Goal: Information Seeking & Learning: Learn about a topic

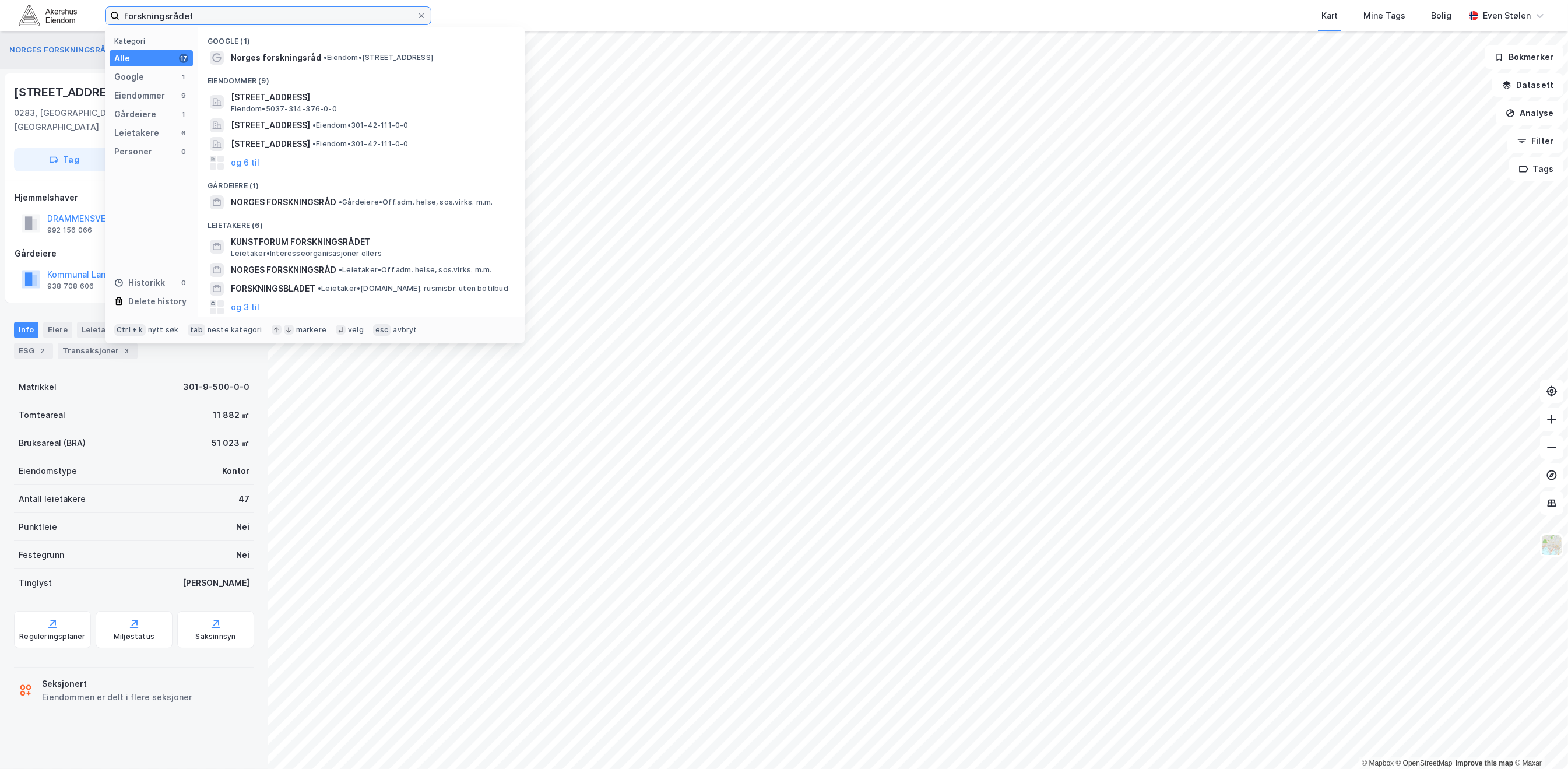
click at [231, 12] on input "forskningsrådet" at bounding box center [268, 16] width 297 height 17
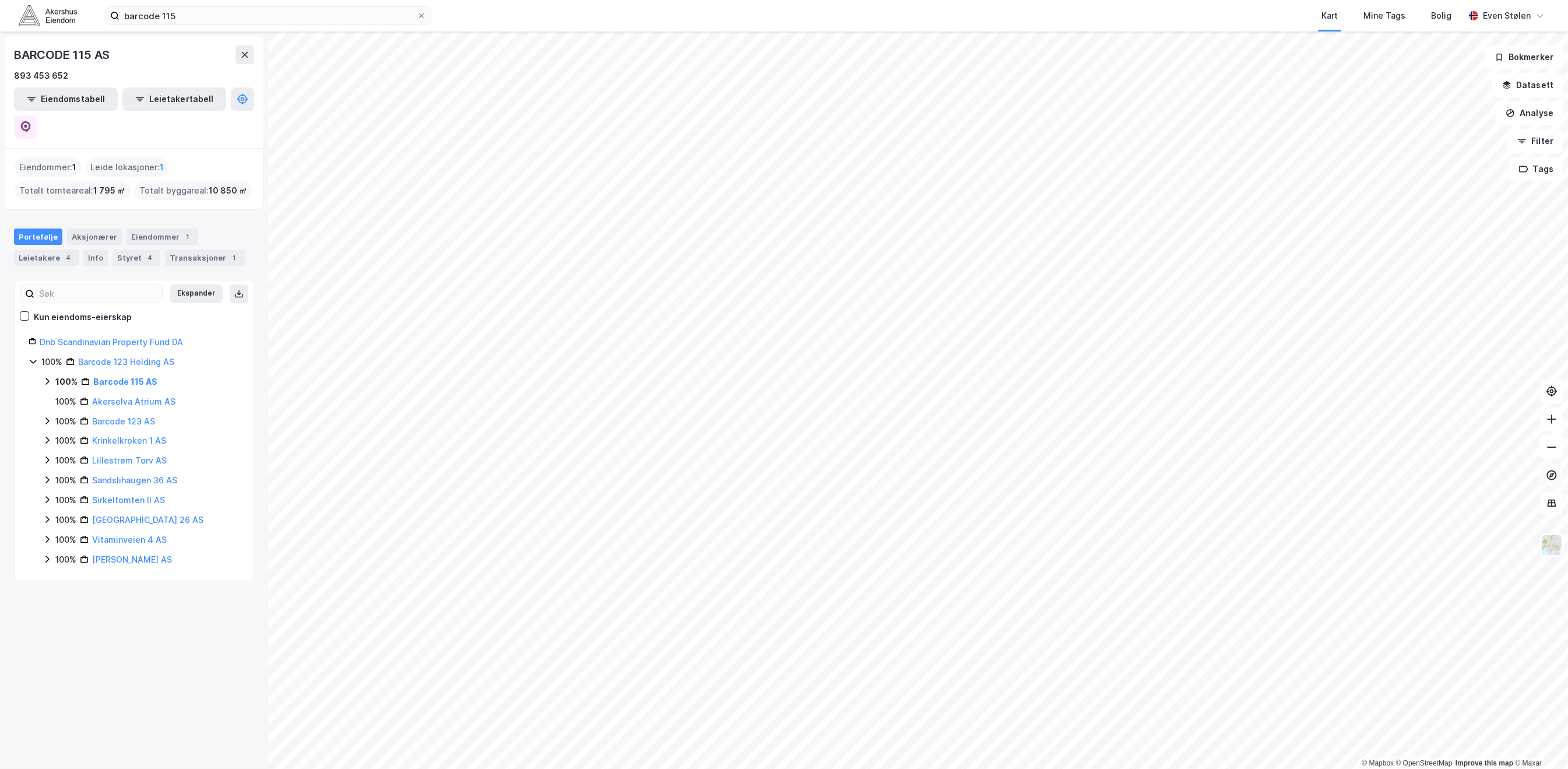
click at [1546, 469] on icon at bounding box center [1551, 475] width 12 height 12
click at [1555, 502] on icon at bounding box center [1551, 502] width 12 height 12
click at [1548, 504] on icon at bounding box center [1551, 502] width 12 height 12
click at [50, 554] on icon at bounding box center [47, 559] width 9 height 9
click at [118, 396] on link "Akerselva Atrium AS" at bounding box center [134, 401] width 83 height 10
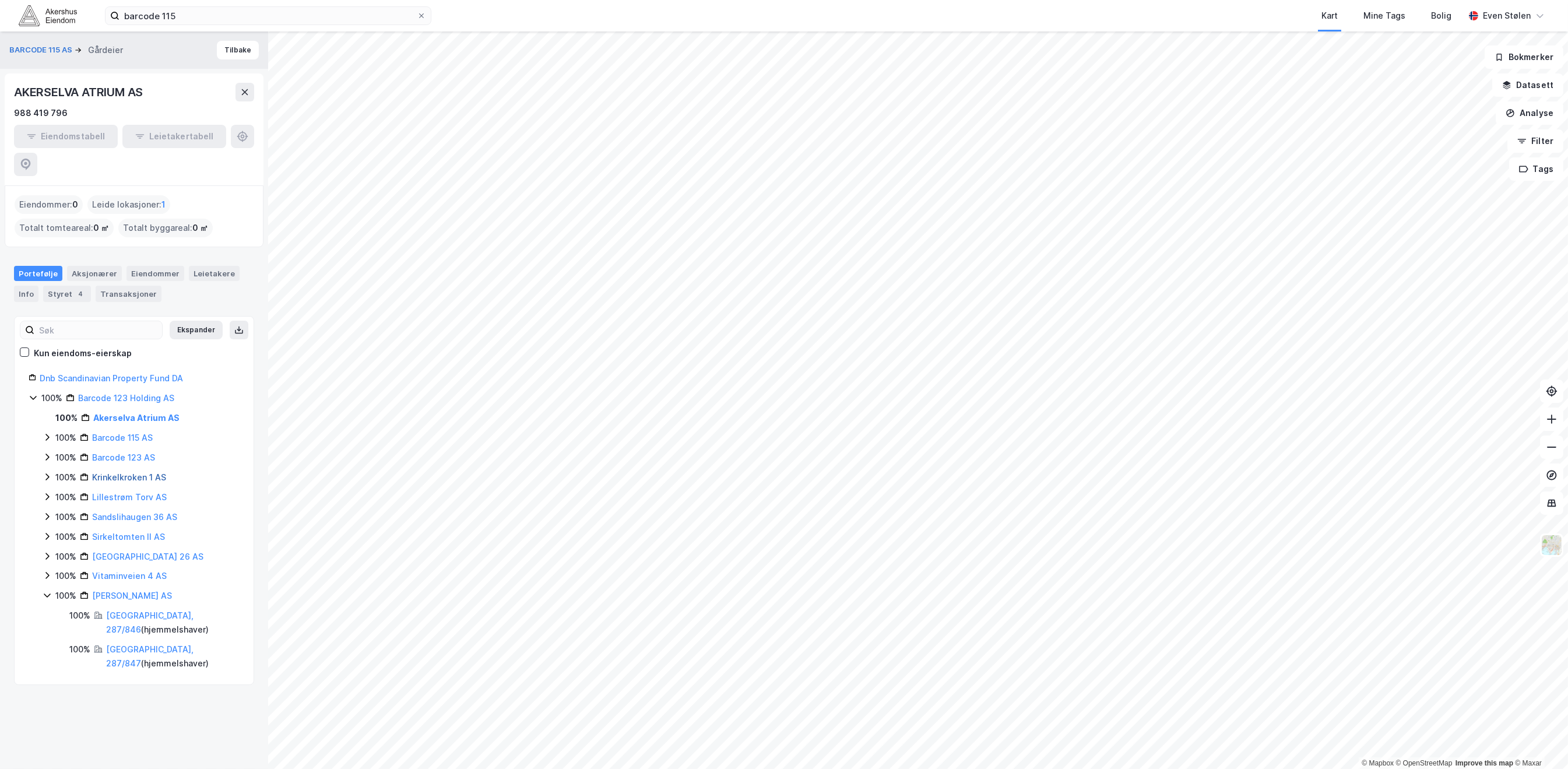
click at [112, 472] on link "Krinkelkroken 1 AS" at bounding box center [129, 476] width 74 height 10
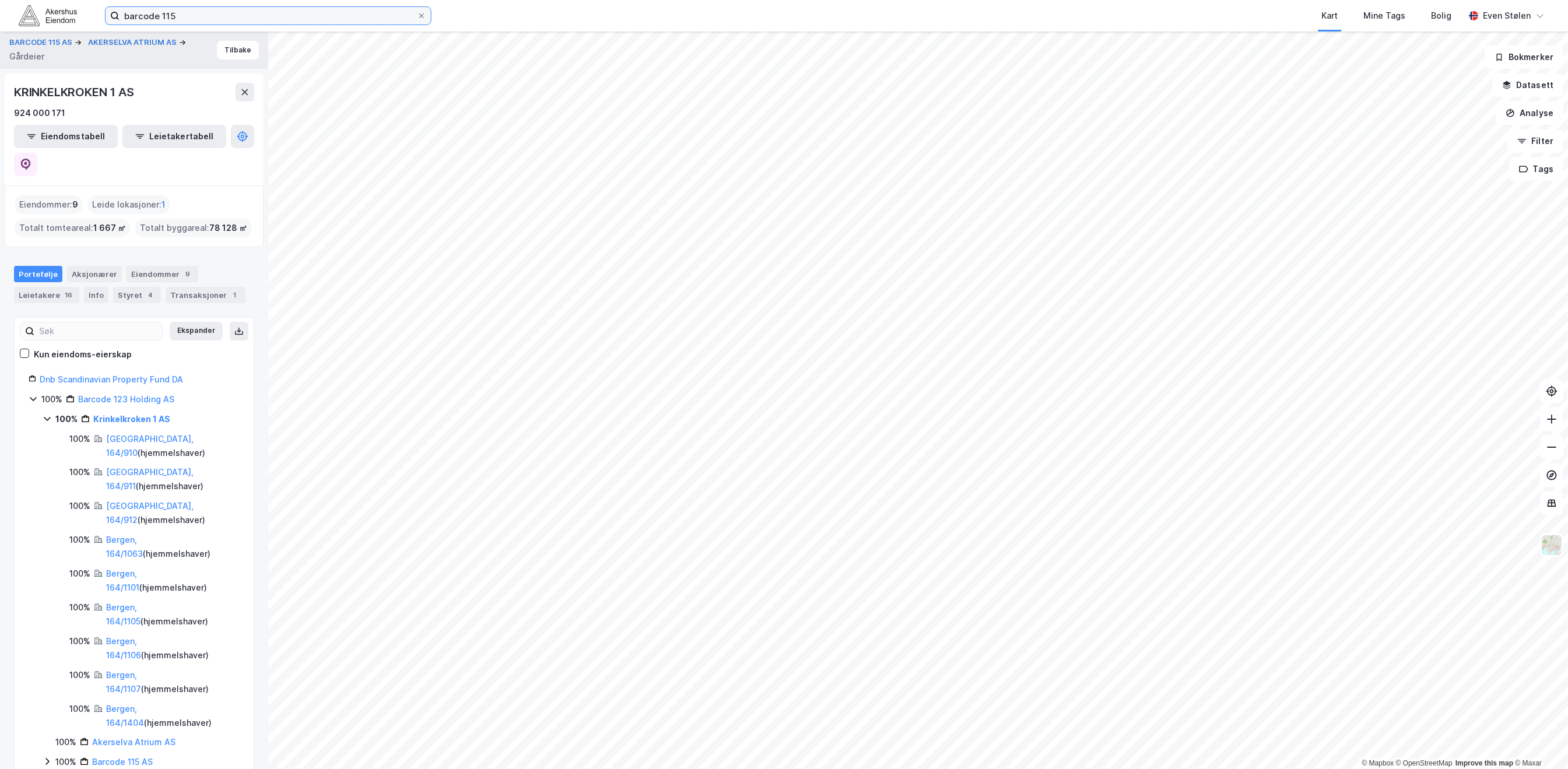
click at [247, 9] on input "barcode 115" at bounding box center [268, 16] width 297 height 17
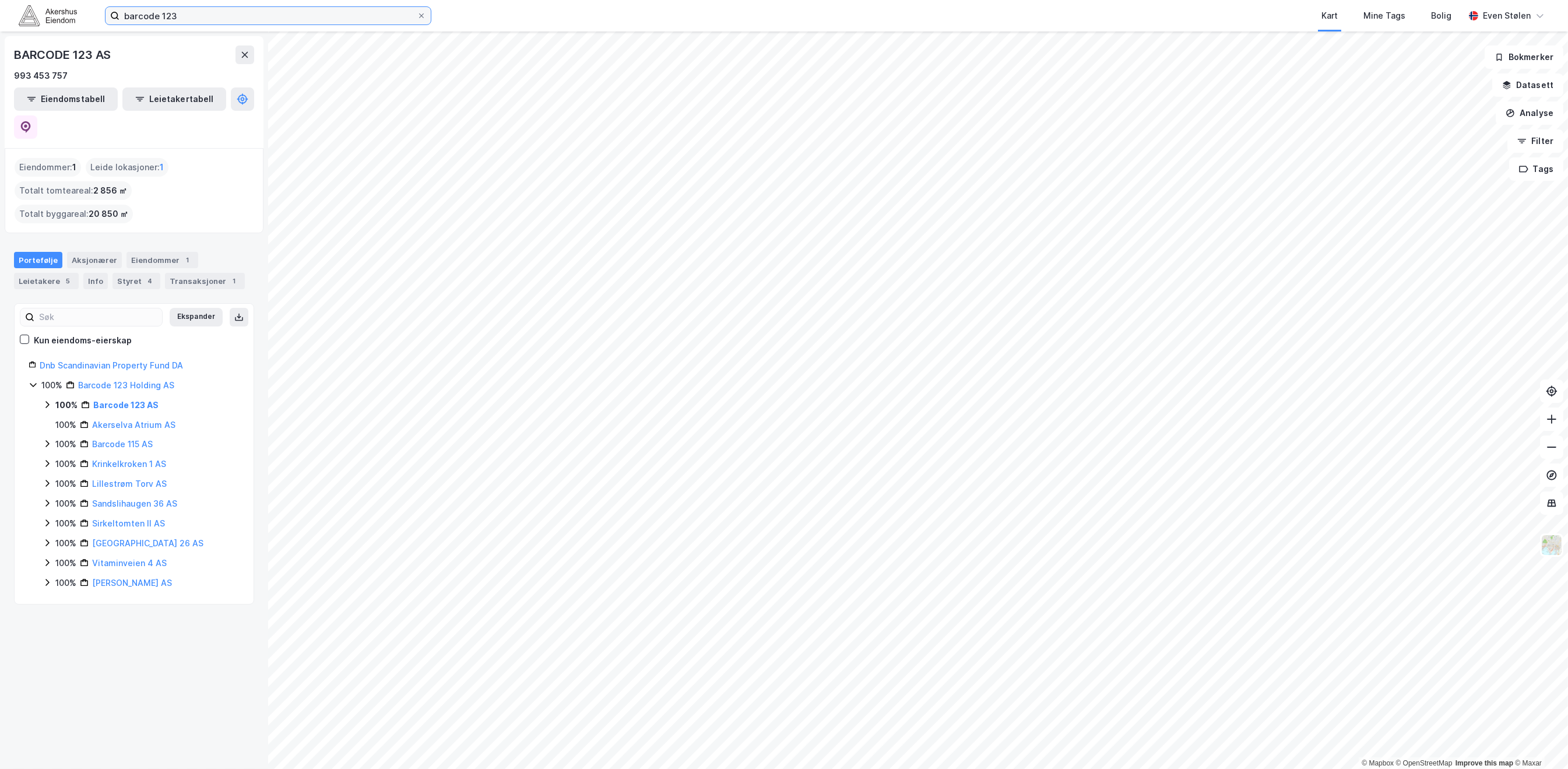
click at [212, 9] on input "barcode 123" at bounding box center [268, 16] width 297 height 17
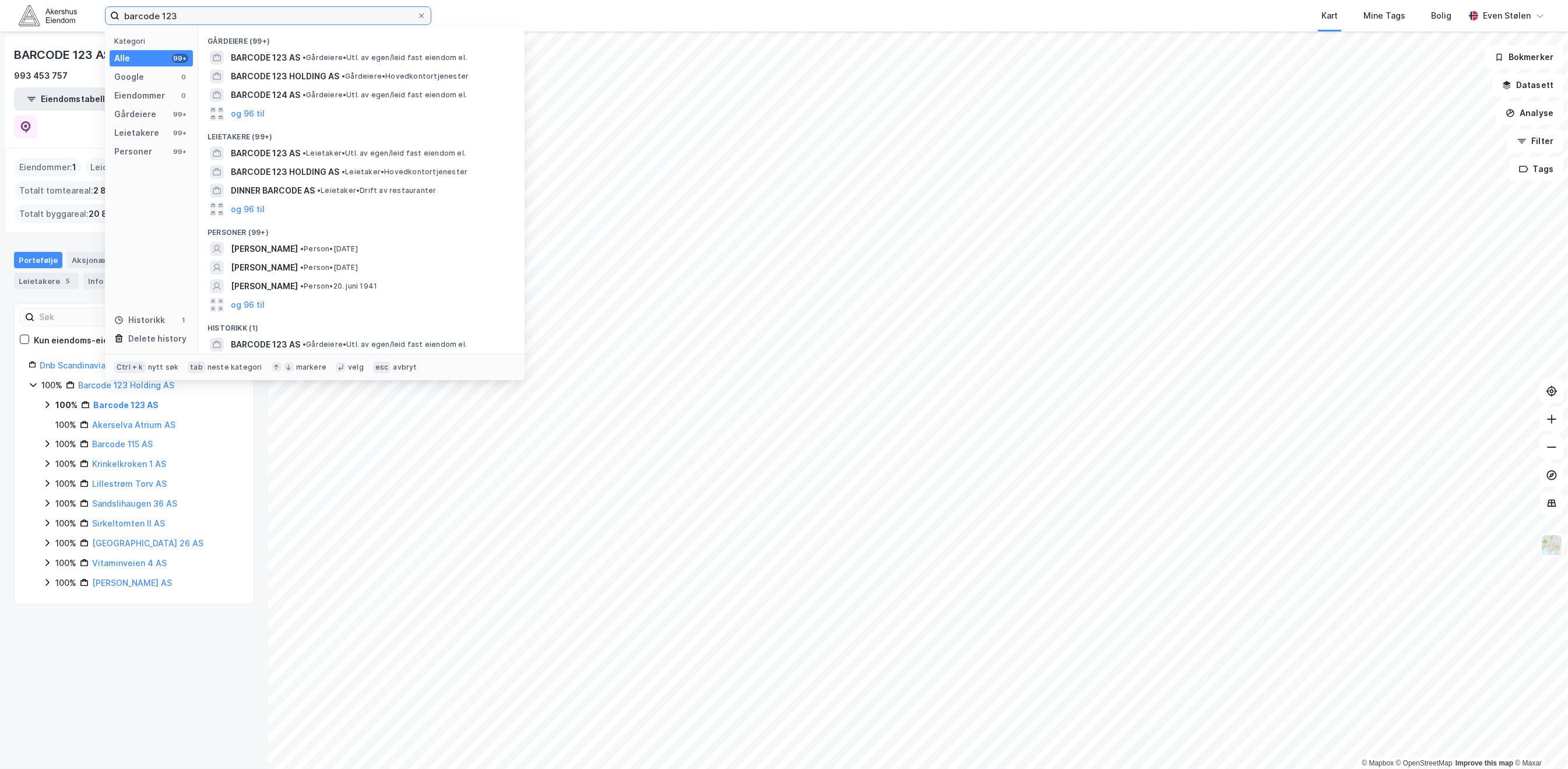
click at [212, 9] on input "barcode 123" at bounding box center [268, 16] width 297 height 17
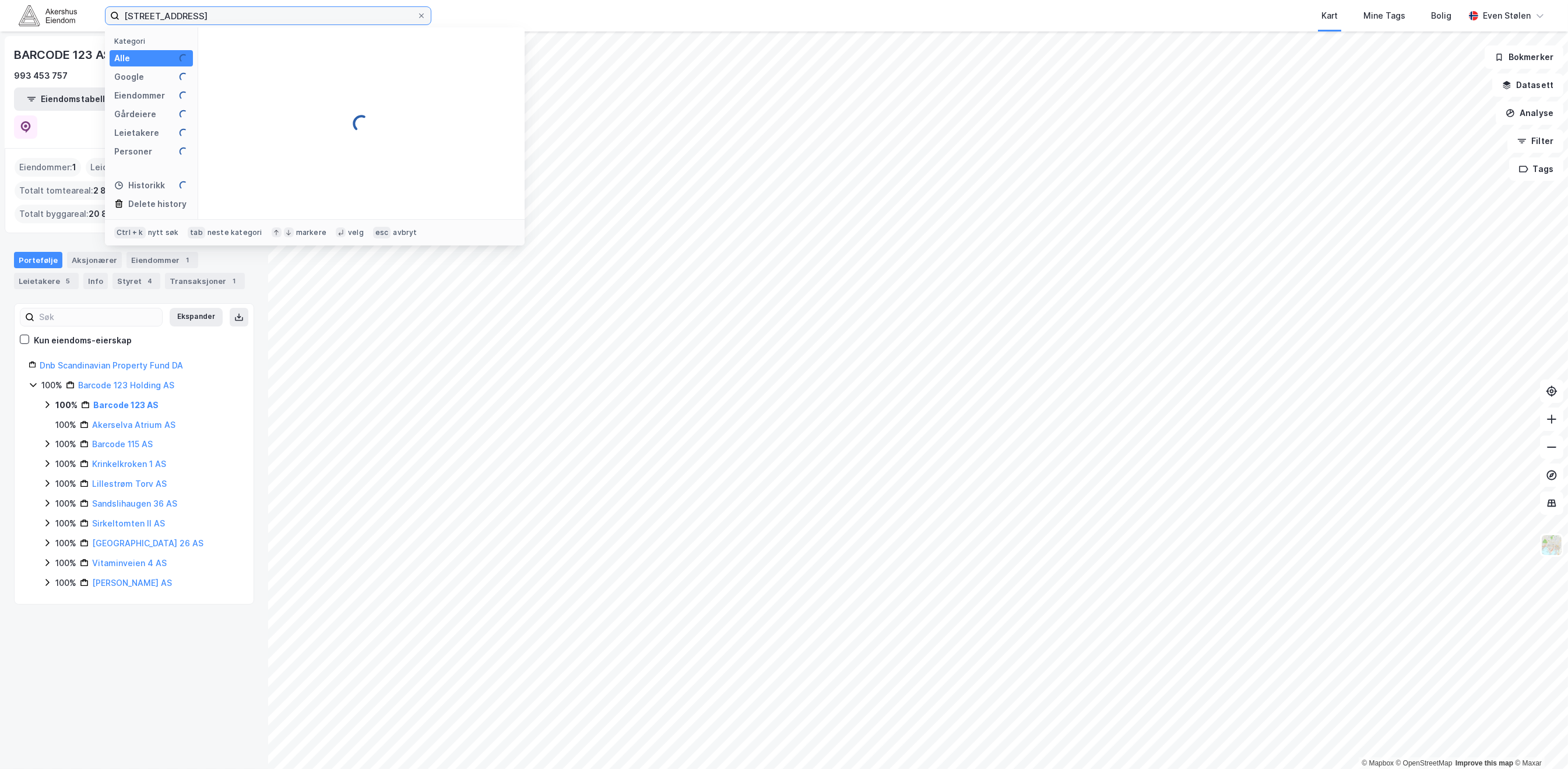
type input "dronning eufemias gate 132"
